Goal: Check status: Check status

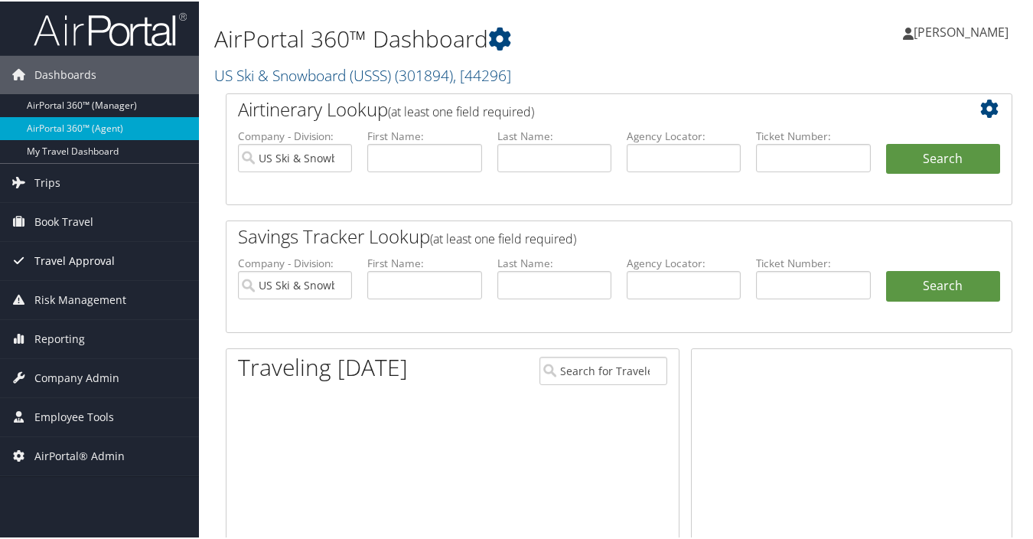
click at [76, 266] on span "Travel Approval" at bounding box center [74, 259] width 80 height 38
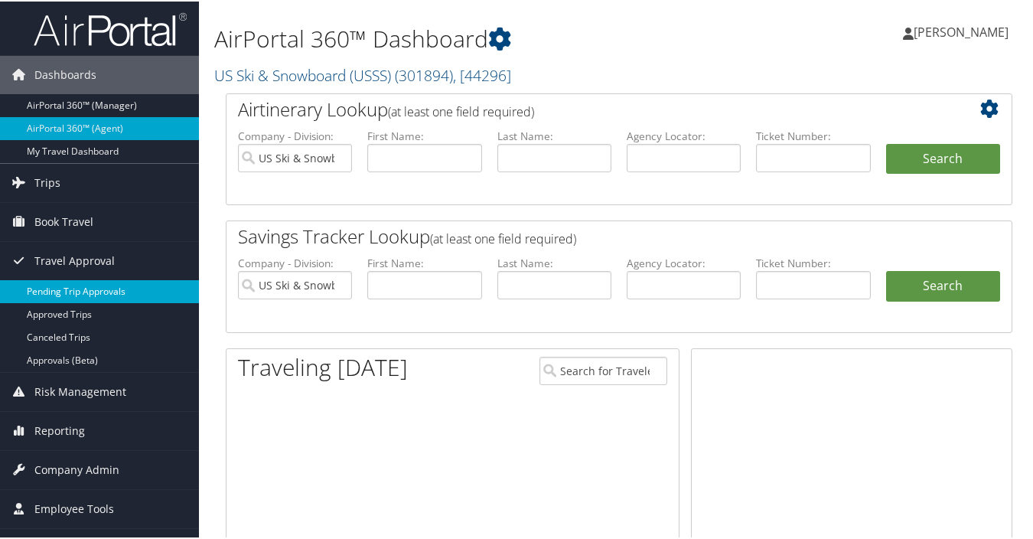
click at [78, 291] on link "Pending Trip Approvals" at bounding box center [99, 290] width 199 height 23
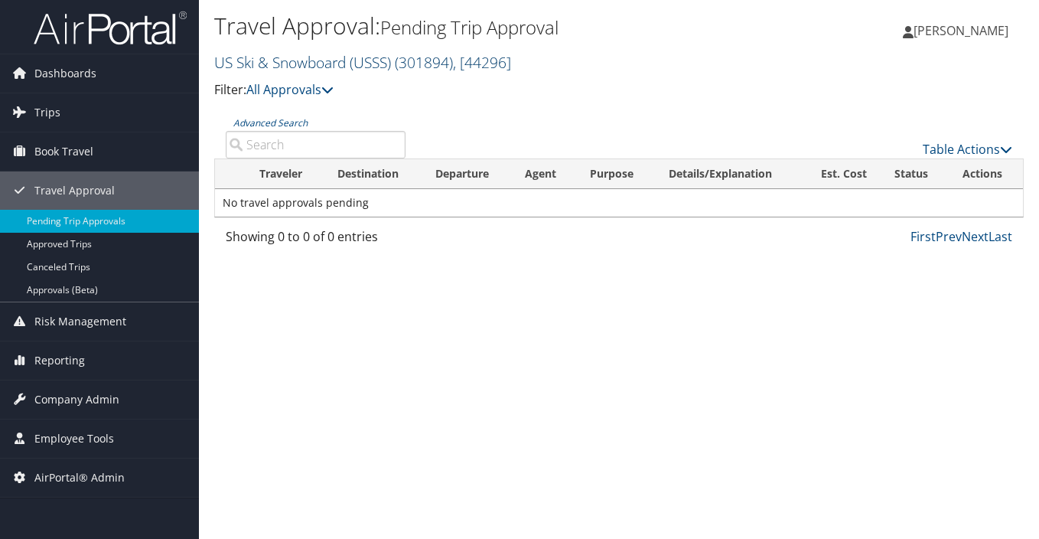
click at [380, 66] on link "US Ski & Snowboard (USSS) ( 301894 ) , [ 44296 ]" at bounding box center [362, 62] width 297 height 21
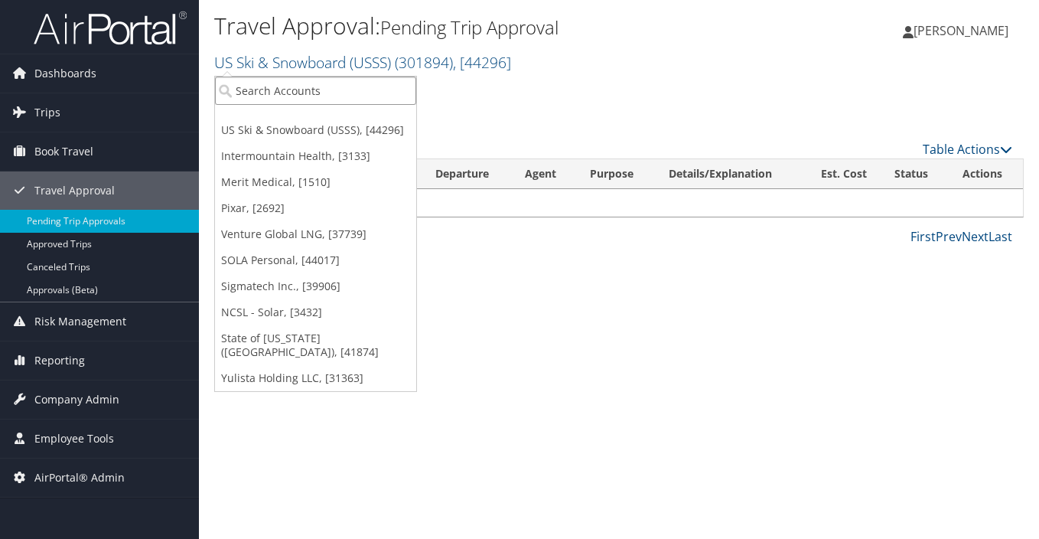
click at [317, 92] on input "search" at bounding box center [315, 91] width 201 height 28
type input "sola"
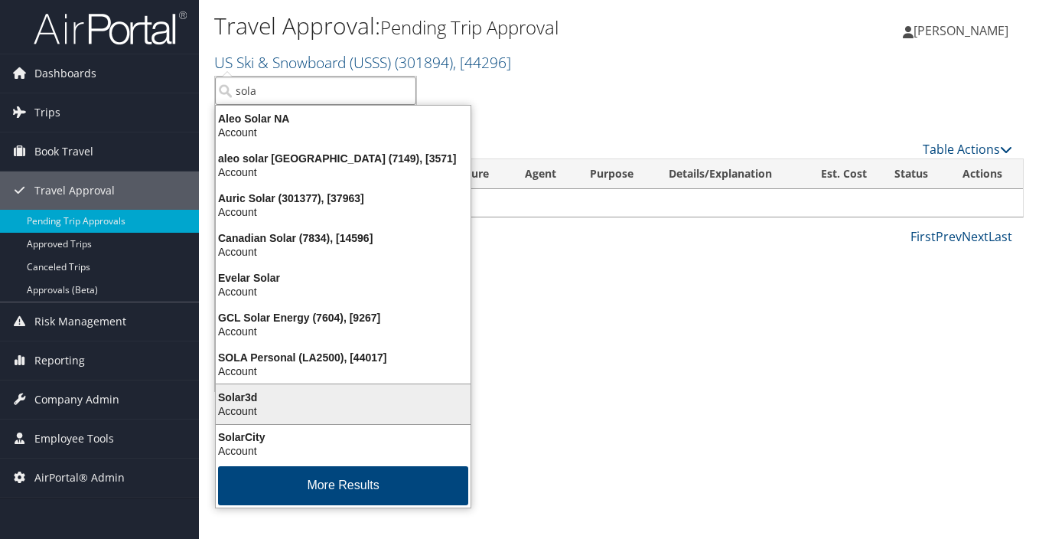
scroll to position [3, 0]
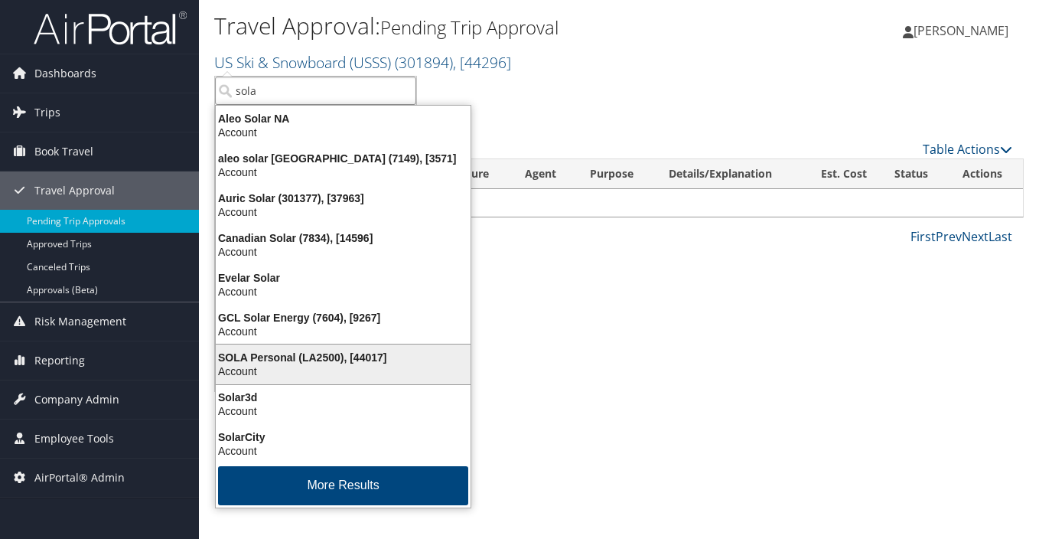
click at [289, 361] on div "SOLA Personal (LA2500), [44017]" at bounding box center [343, 358] width 273 height 14
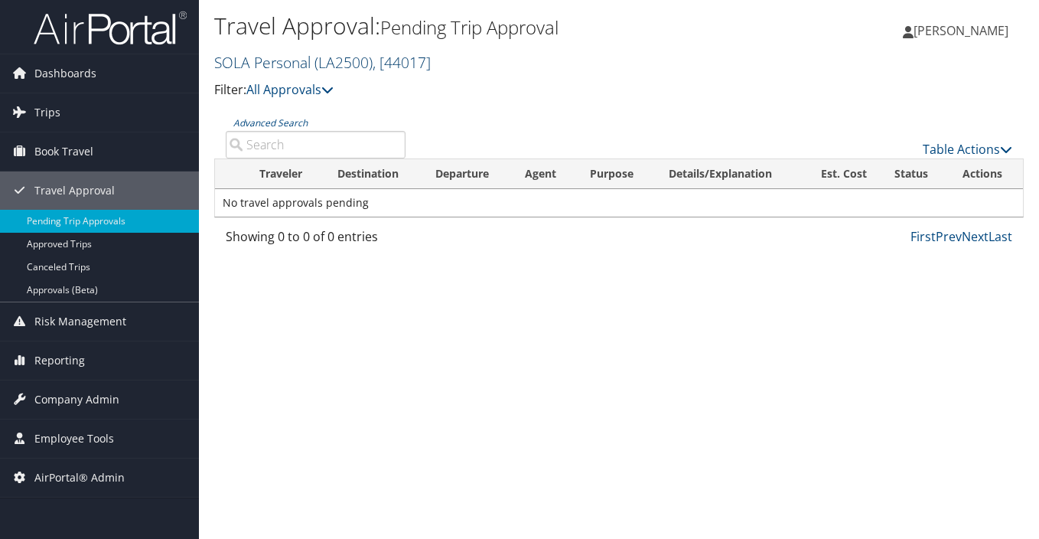
click at [384, 58] on span ", [ 44017 ]" at bounding box center [402, 62] width 58 height 21
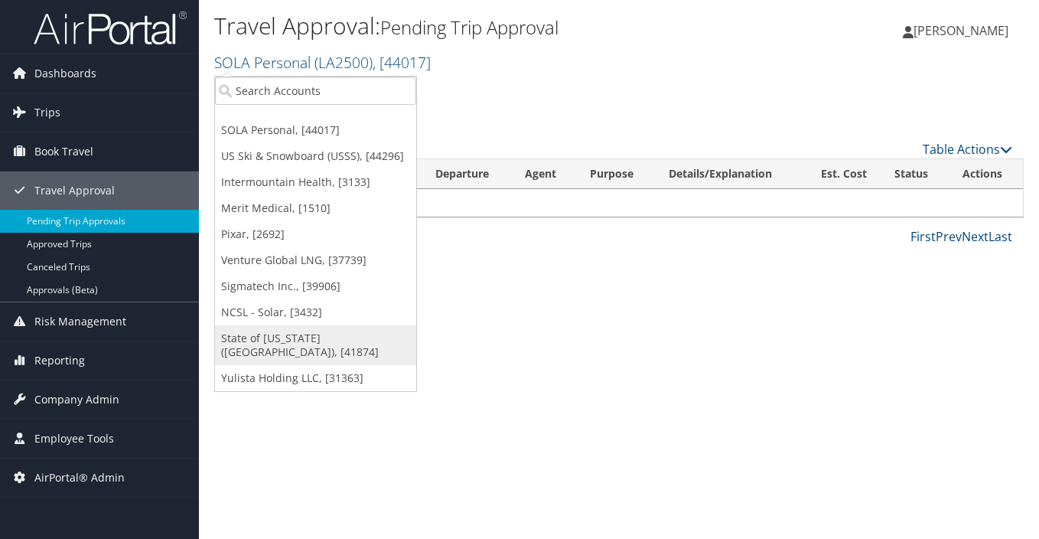
click at [315, 338] on link "State of [US_STATE] ([GEOGRAPHIC_DATA]), [41874]" at bounding box center [315, 345] width 201 height 40
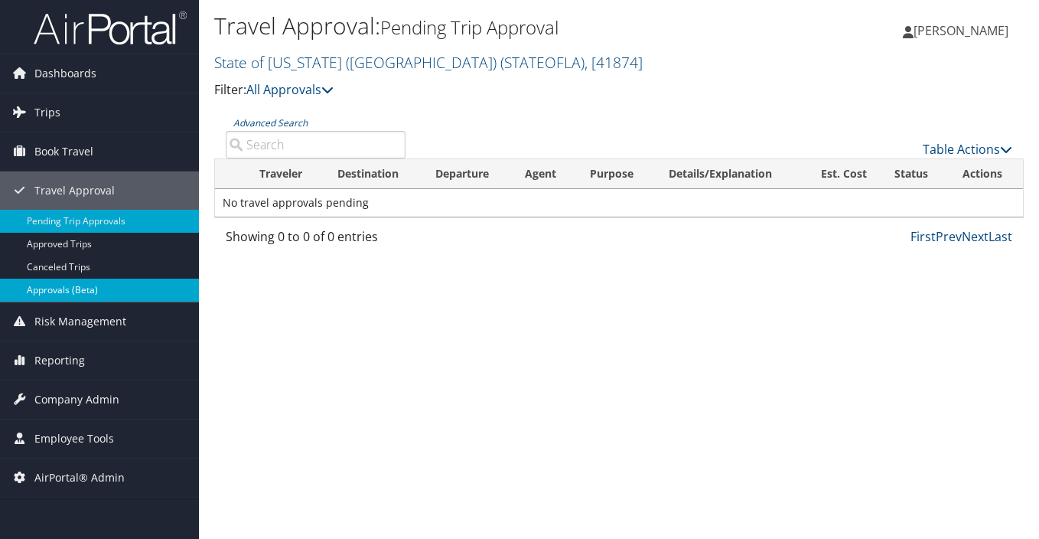
click at [79, 289] on link "Approvals (Beta)" at bounding box center [99, 290] width 199 height 23
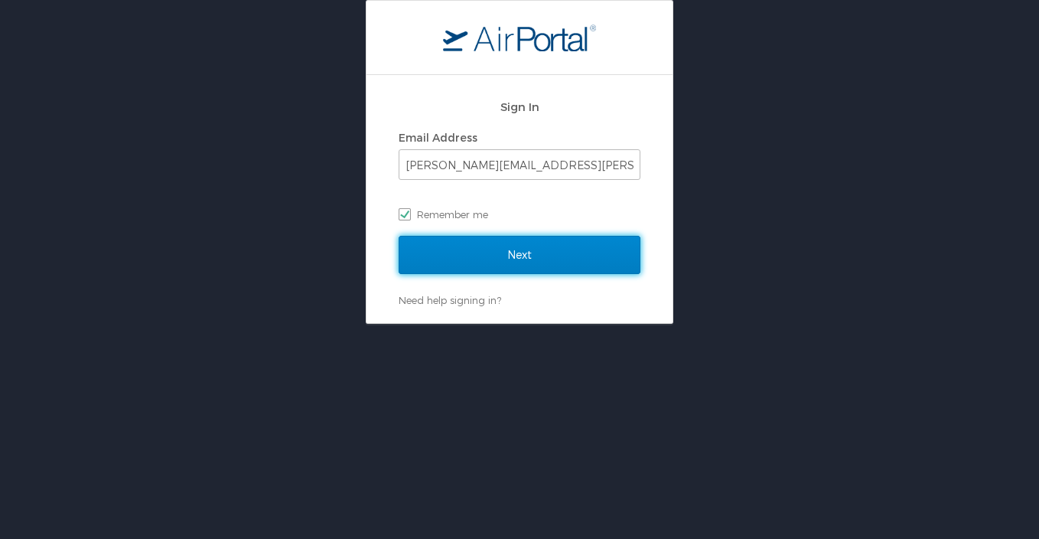
click at [507, 262] on input "Next" at bounding box center [520, 255] width 242 height 38
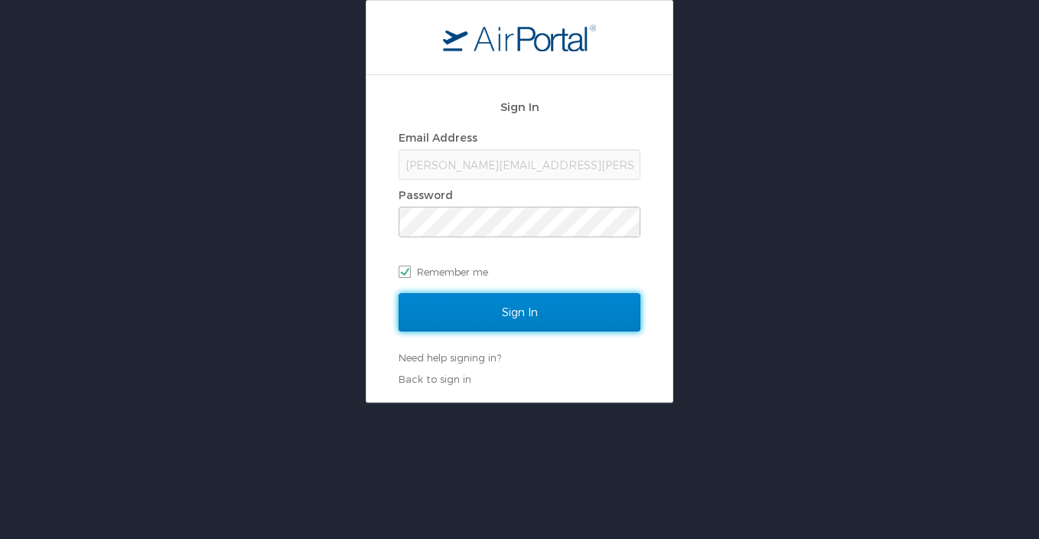
click at [491, 313] on input "Sign In" at bounding box center [520, 312] width 242 height 38
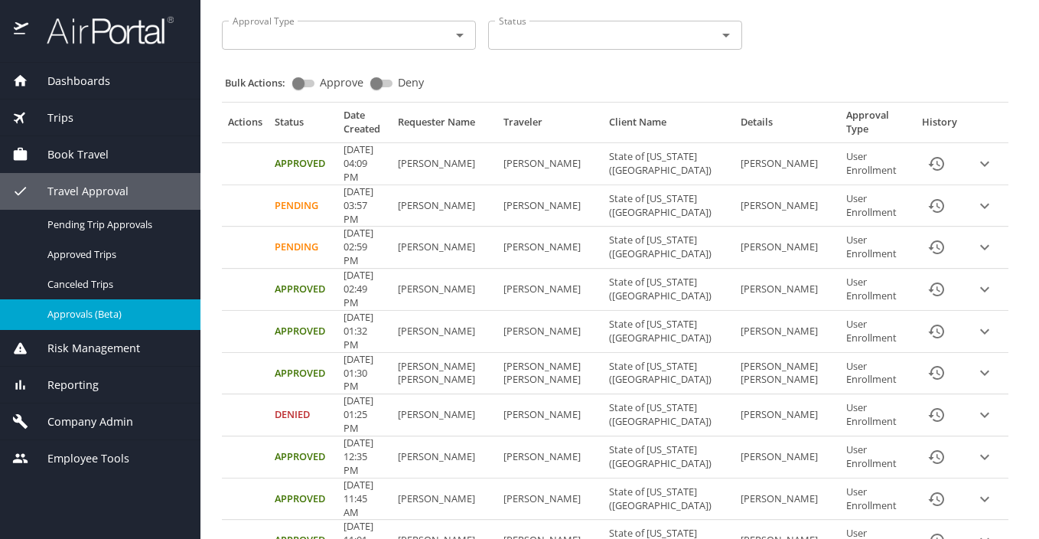
scroll to position [459, 0]
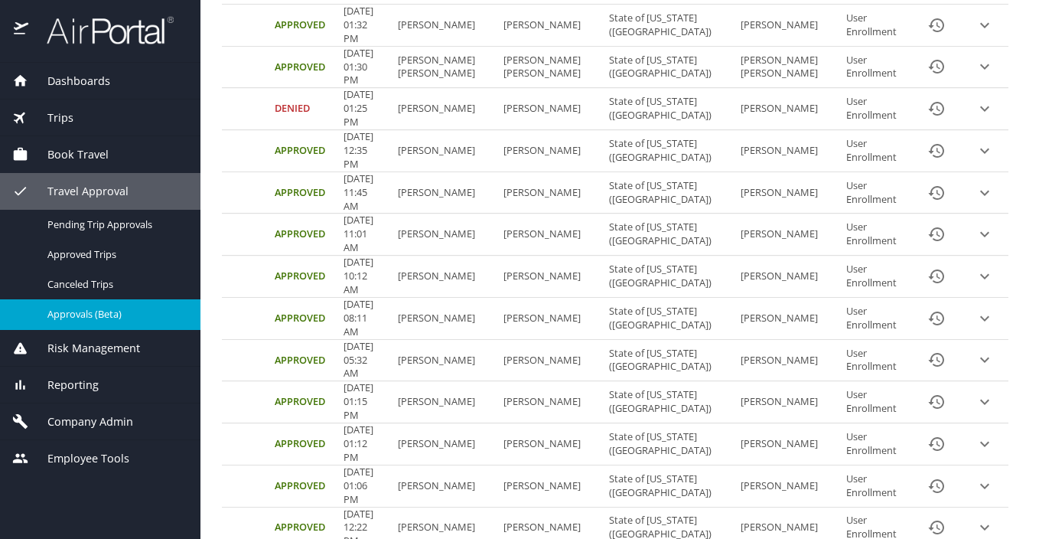
click at [481, 507] on td "[PERSON_NAME]" at bounding box center [445, 527] width 106 height 41
click at [981, 525] on icon "expand row" at bounding box center [985, 527] width 9 height 5
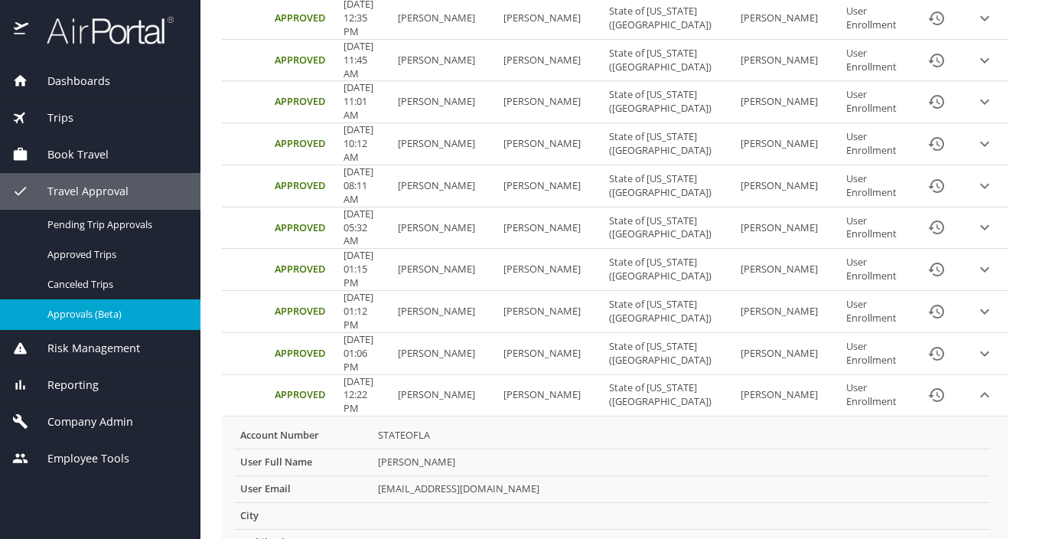
scroll to position [612, 0]
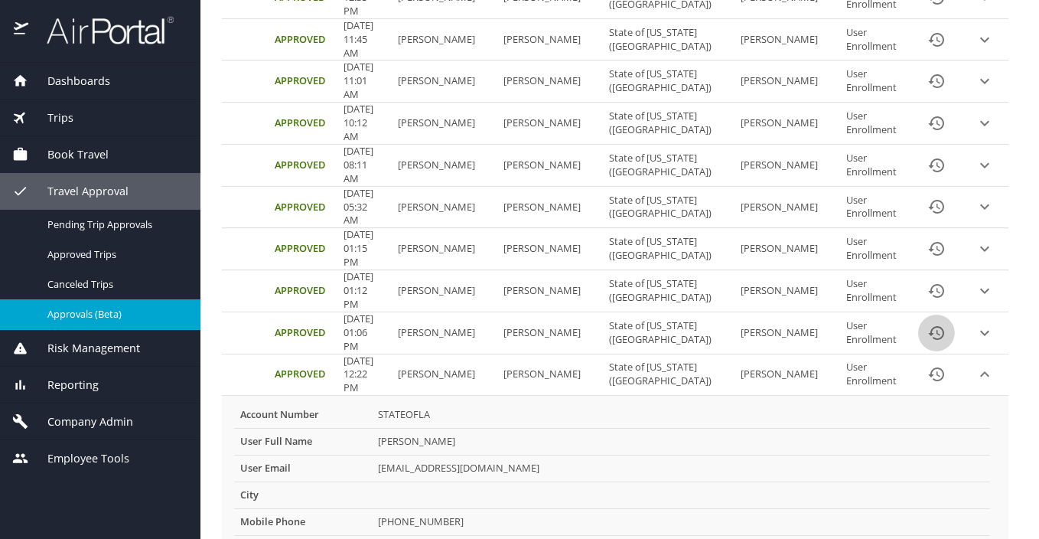
click at [929, 326] on icon "History" at bounding box center [936, 333] width 15 height 14
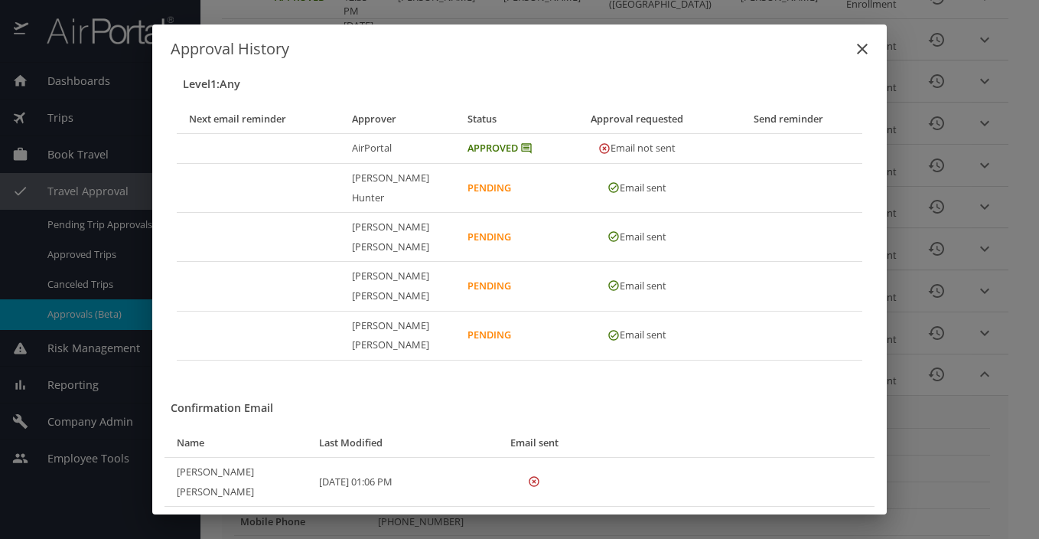
click at [602, 153] on icon "Approval history table" at bounding box center [605, 148] width 10 height 10
click at [866, 58] on icon "close" at bounding box center [862, 49] width 18 height 18
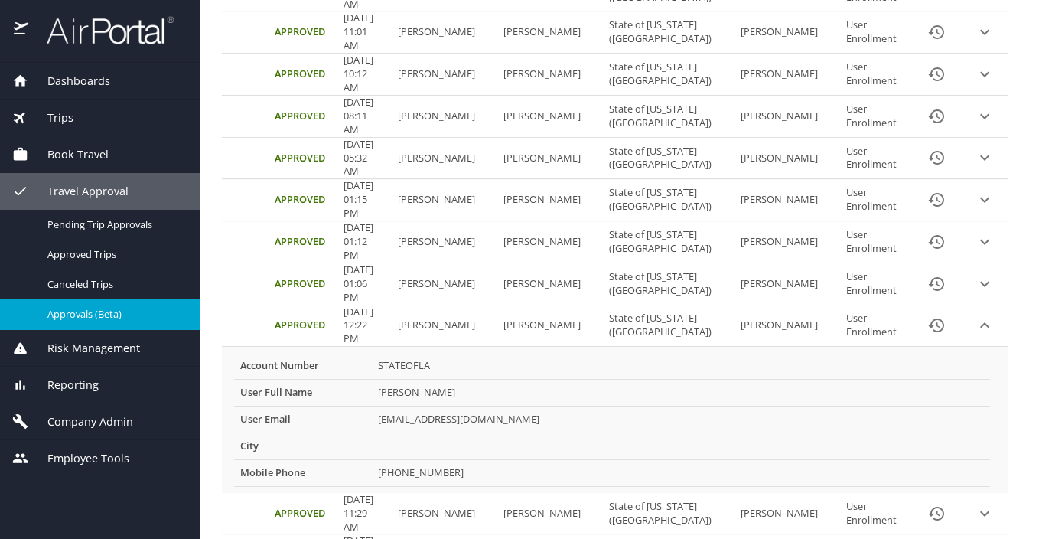
scroll to position [689, 0]
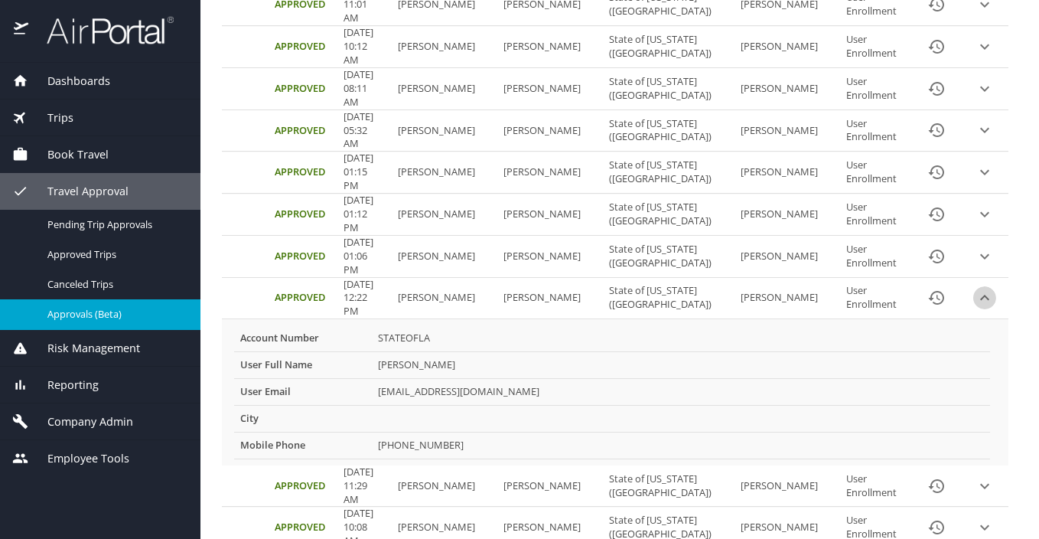
click at [976, 289] on icon "expand row" at bounding box center [985, 298] width 18 height 18
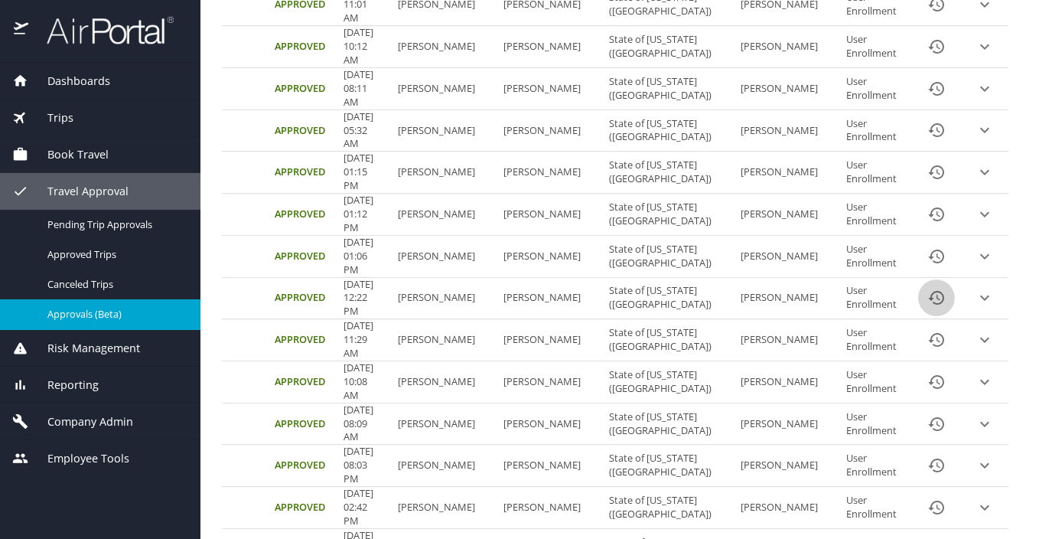
click at [929, 291] on icon "History" at bounding box center [936, 298] width 15 height 14
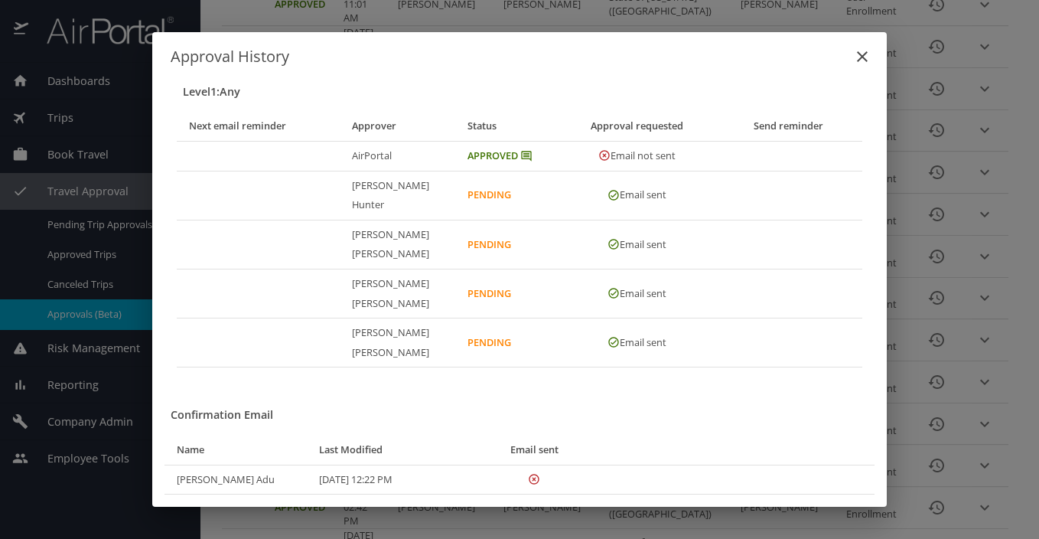
click at [860, 66] on icon "close" at bounding box center [862, 56] width 18 height 18
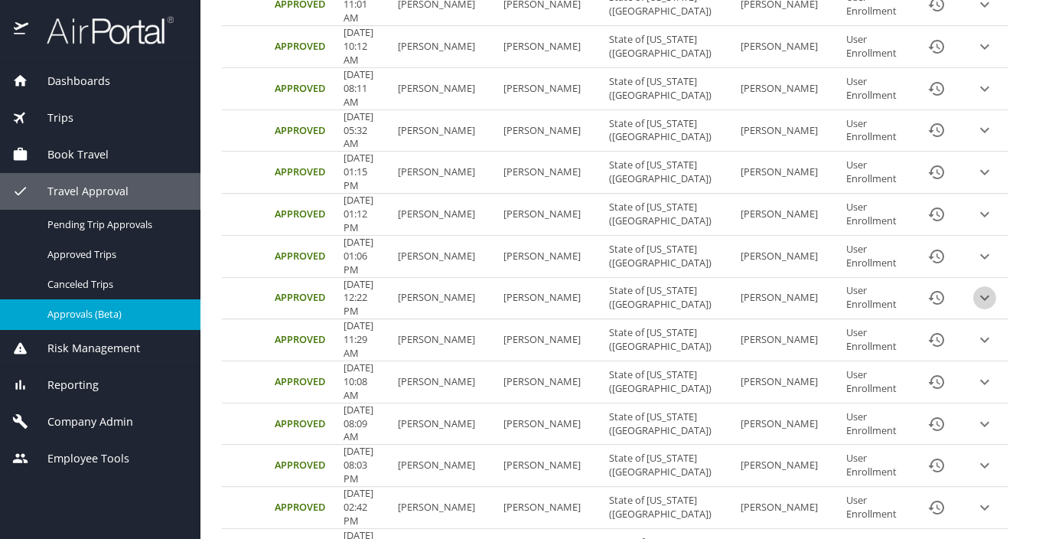
click at [976, 289] on icon "expand row" at bounding box center [985, 298] width 18 height 18
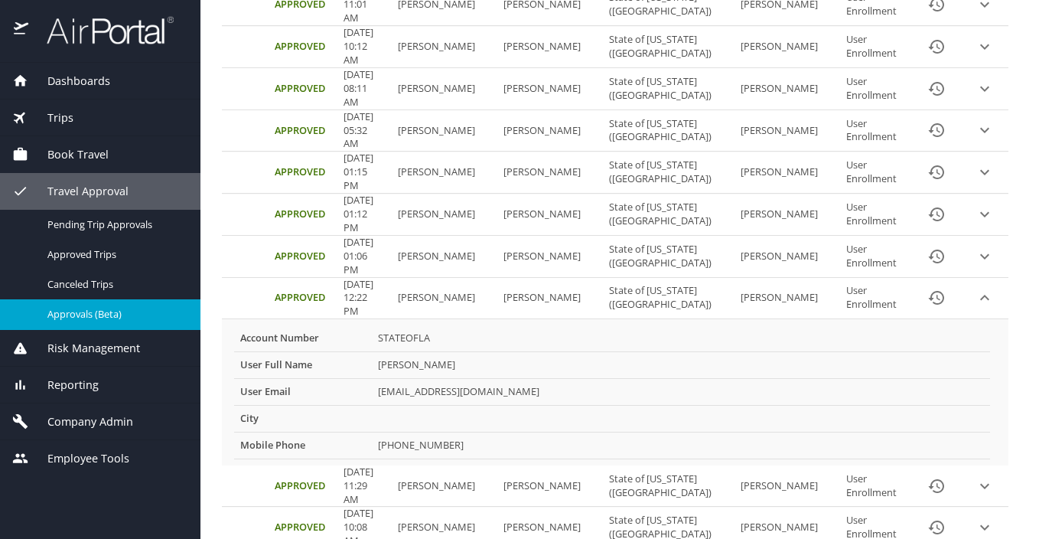
click at [981, 295] on icon "expand row" at bounding box center [985, 297] width 9 height 5
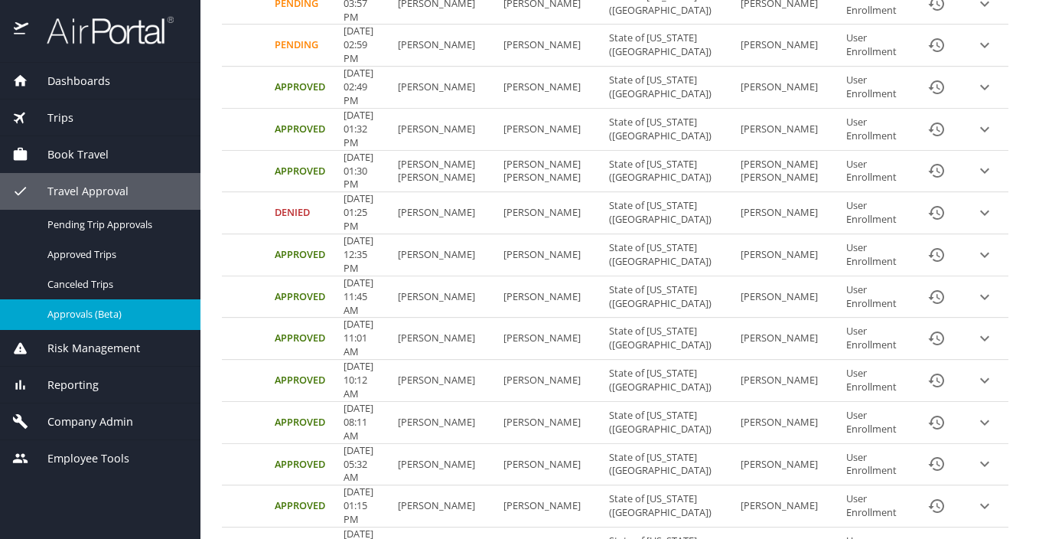
scroll to position [383, 0]
